Goal: Ask a question

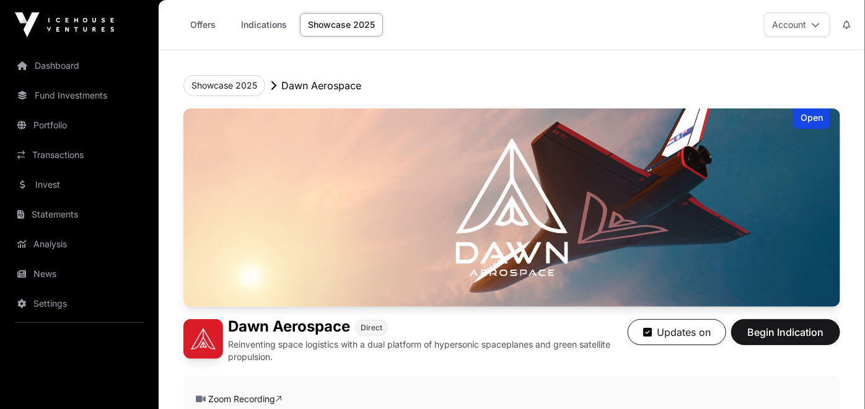
click at [355, 27] on link "Showcase 2025" at bounding box center [341, 25] width 83 height 24
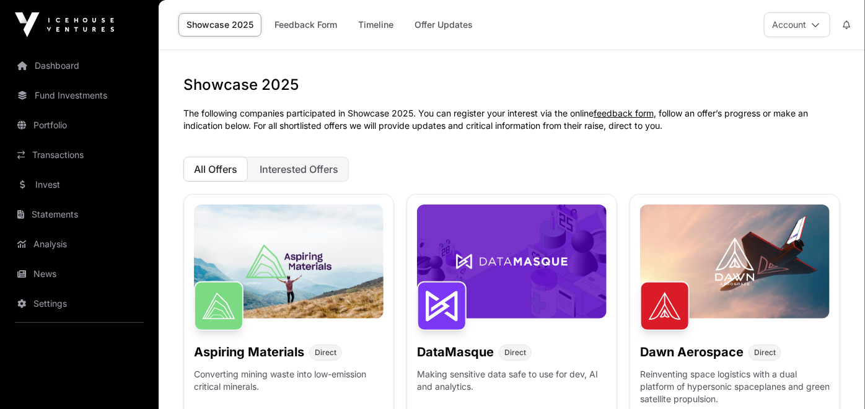
click at [284, 271] on img at bounding box center [289, 262] width 190 height 114
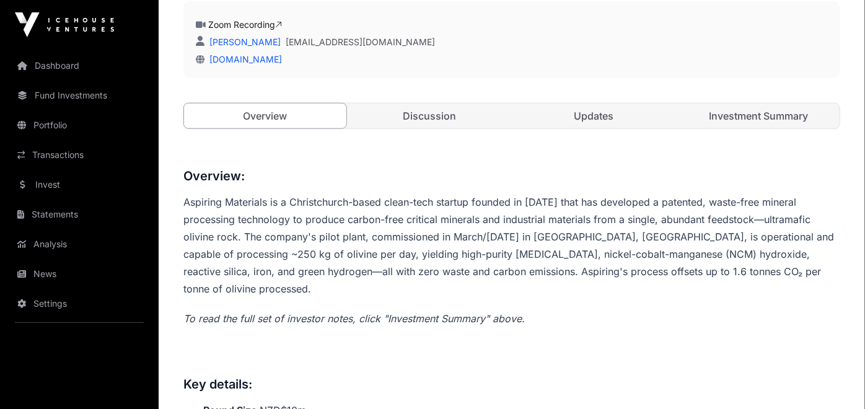
scroll to position [275, 0]
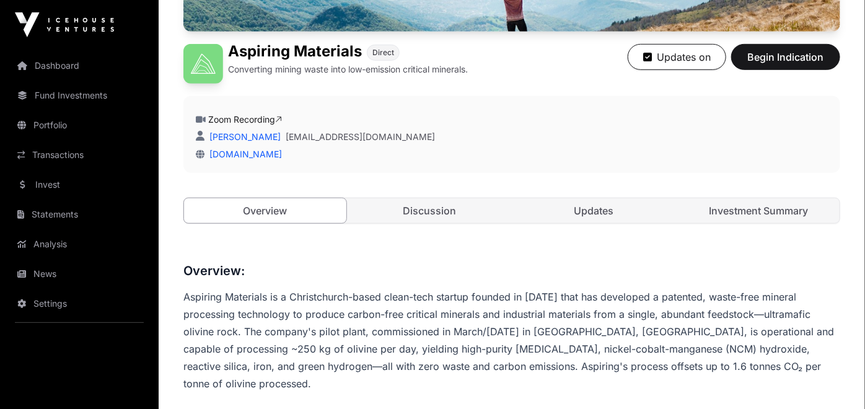
click at [606, 209] on link "Updates" at bounding box center [594, 210] width 162 height 25
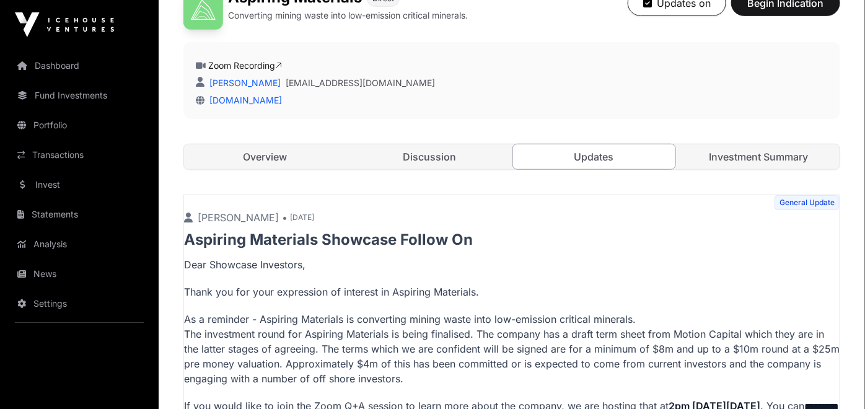
scroll to position [281, 0]
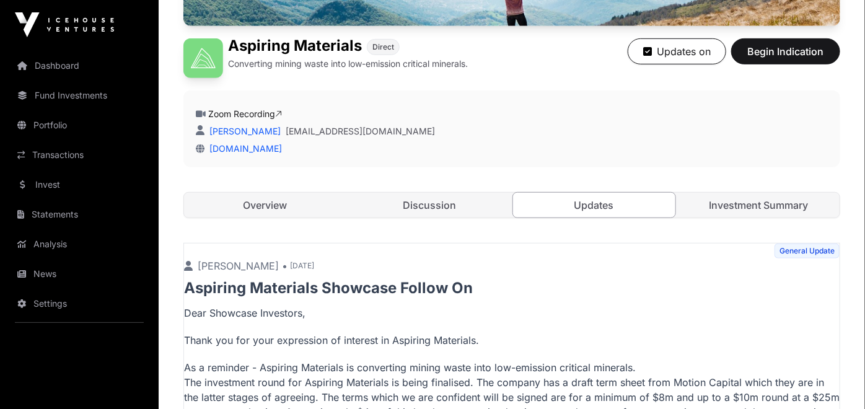
click at [460, 202] on link "Discussion" at bounding box center [430, 205] width 162 height 25
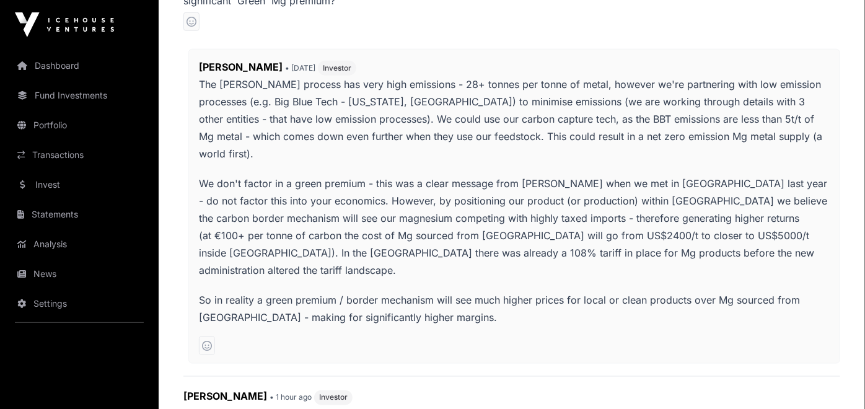
scroll to position [832, 0]
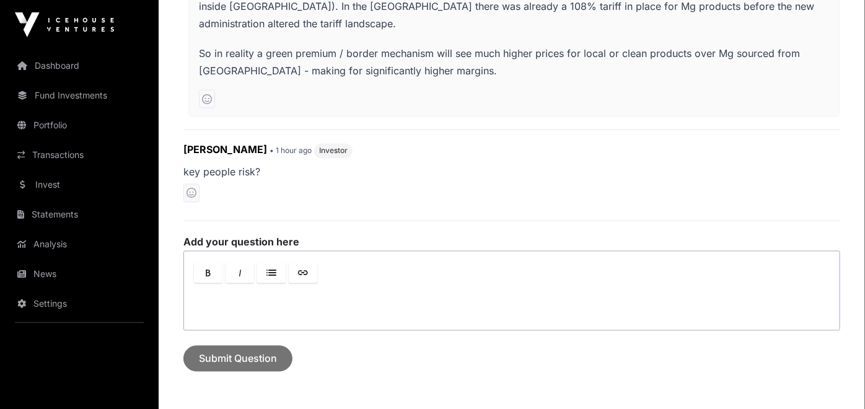
click at [245, 296] on p at bounding box center [511, 303] width 633 height 15
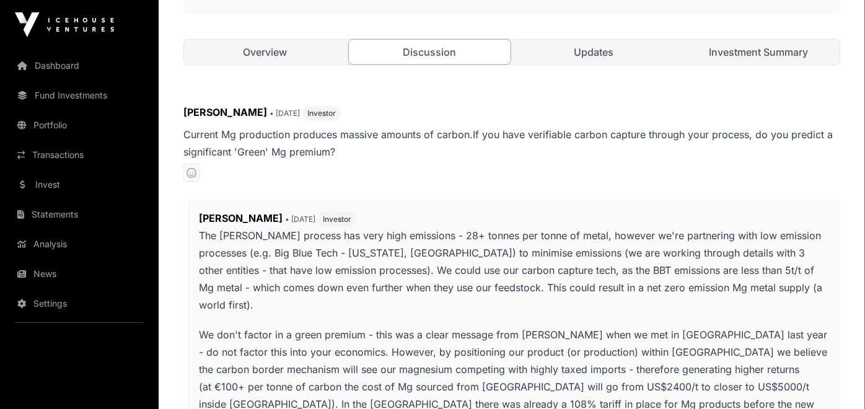
scroll to position [418, 0]
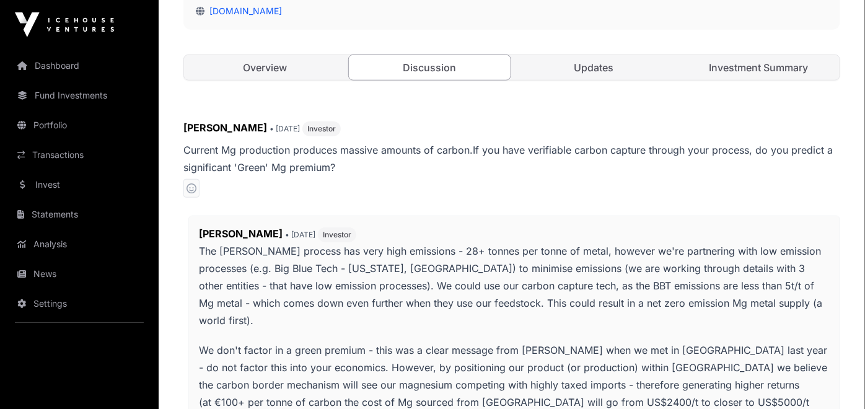
click at [266, 69] on link "Overview" at bounding box center [265, 67] width 162 height 25
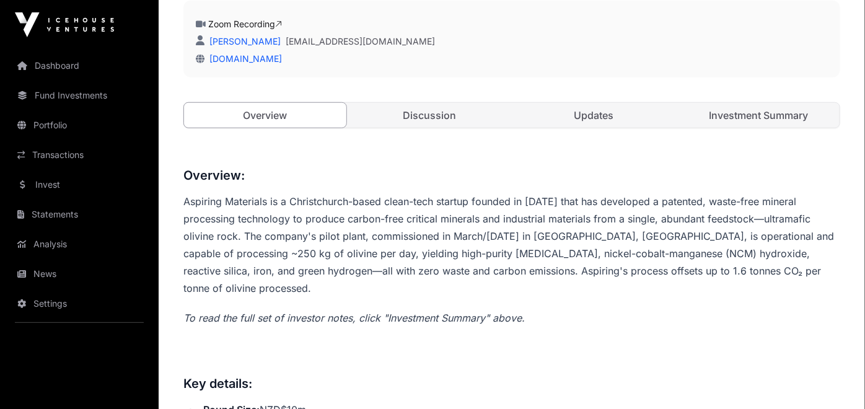
scroll to position [350, 0]
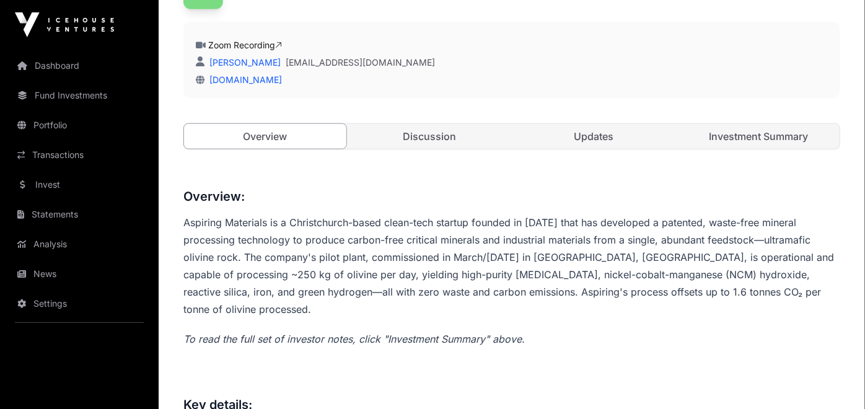
click at [452, 136] on link "Discussion" at bounding box center [430, 136] width 162 height 25
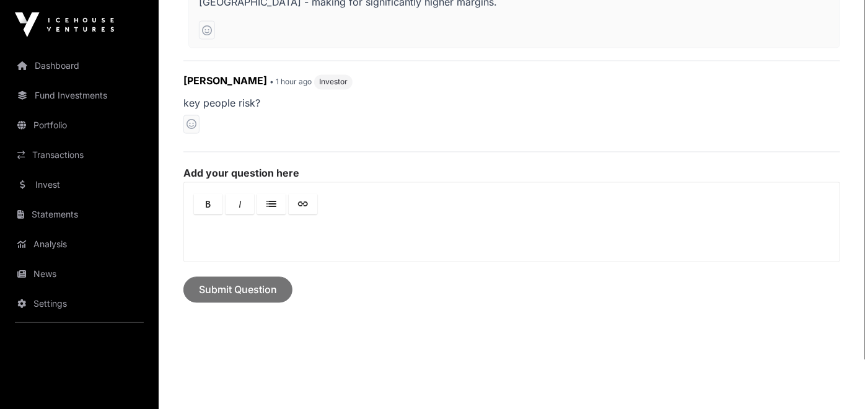
scroll to position [832, 0]
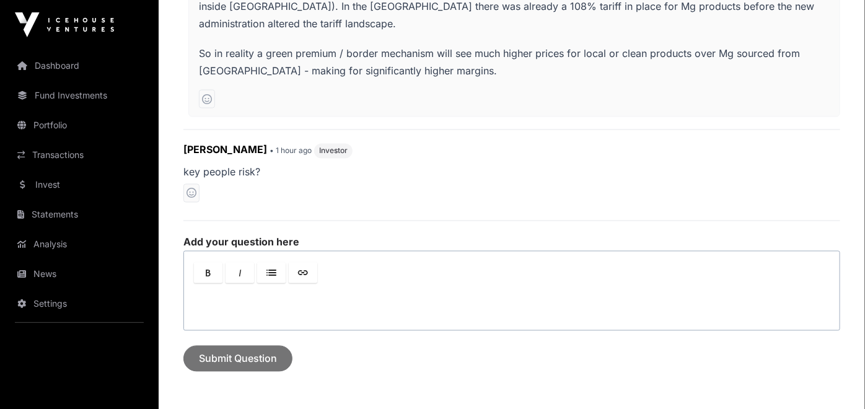
click at [224, 296] on p at bounding box center [511, 303] width 633 height 15
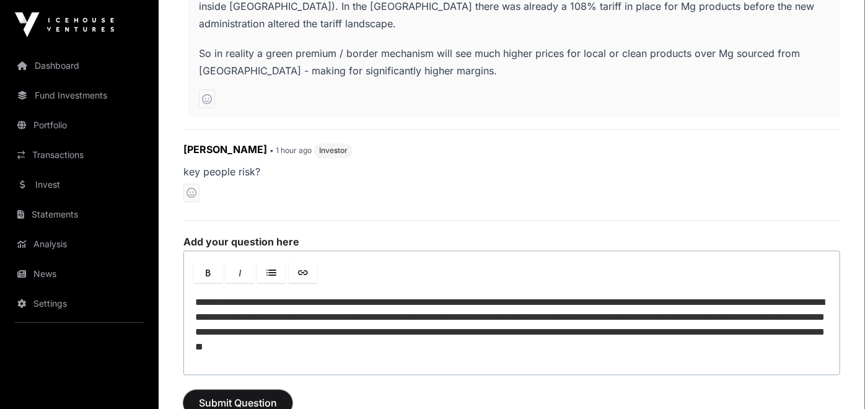
click at [211, 396] on span "Submit Question" at bounding box center [238, 403] width 78 height 15
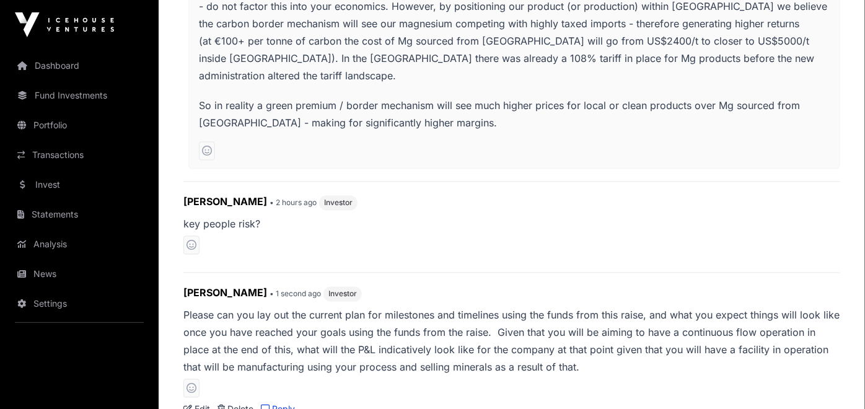
click at [55, 121] on link "Portfolio" at bounding box center [79, 125] width 139 height 27
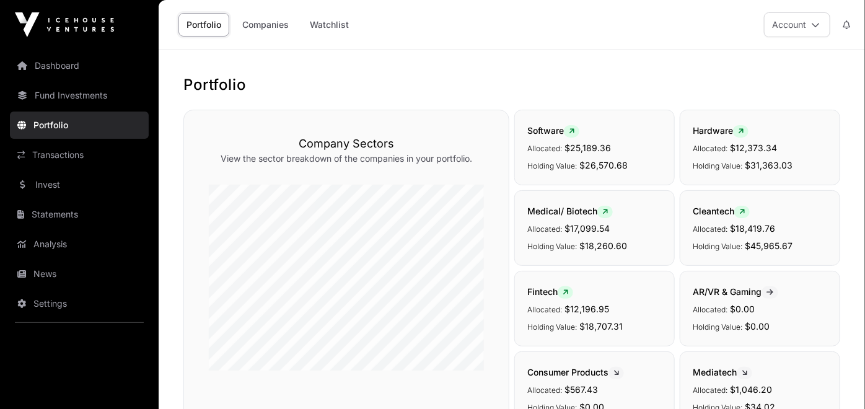
click at [255, 24] on link "Companies" at bounding box center [265, 25] width 63 height 24
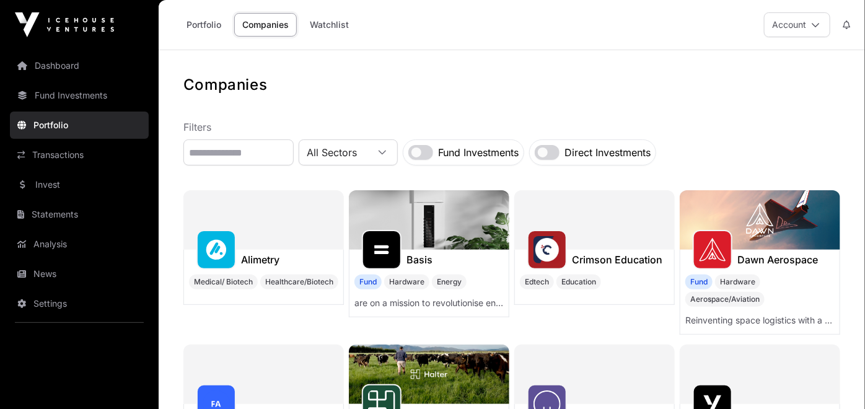
click at [327, 29] on link "Watchlist" at bounding box center [329, 25] width 55 height 24
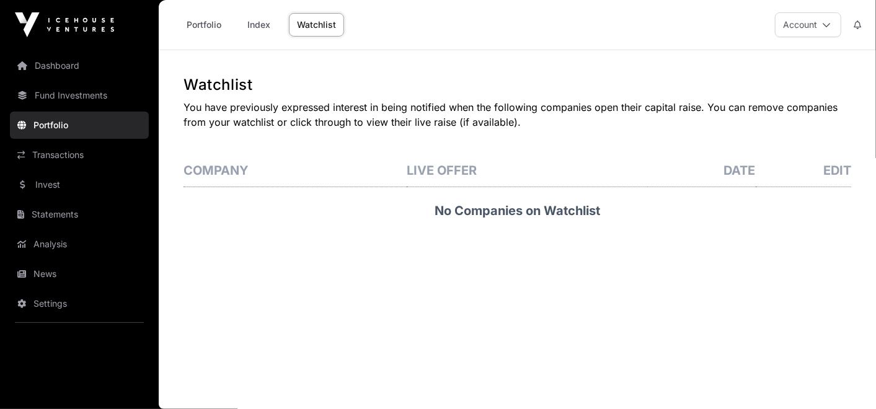
click at [51, 94] on link "Fund Investments" at bounding box center [79, 95] width 139 height 27
